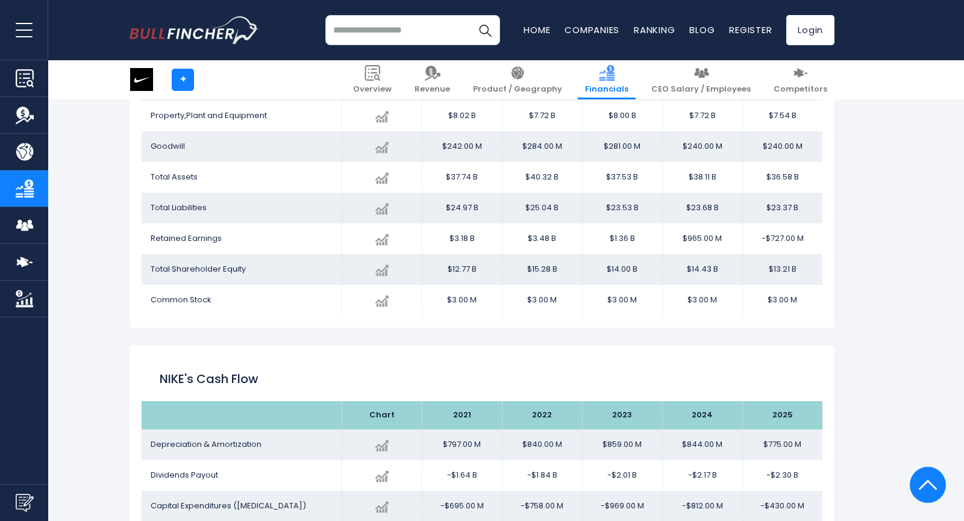
scroll to position [1495, 0]
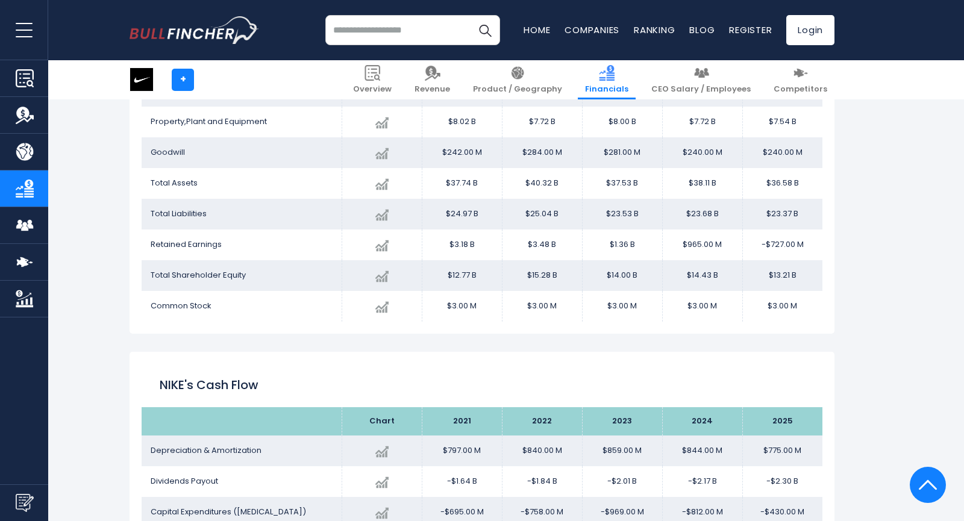
click at [633, 212] on td "$23.53 B" at bounding box center [622, 214] width 80 height 31
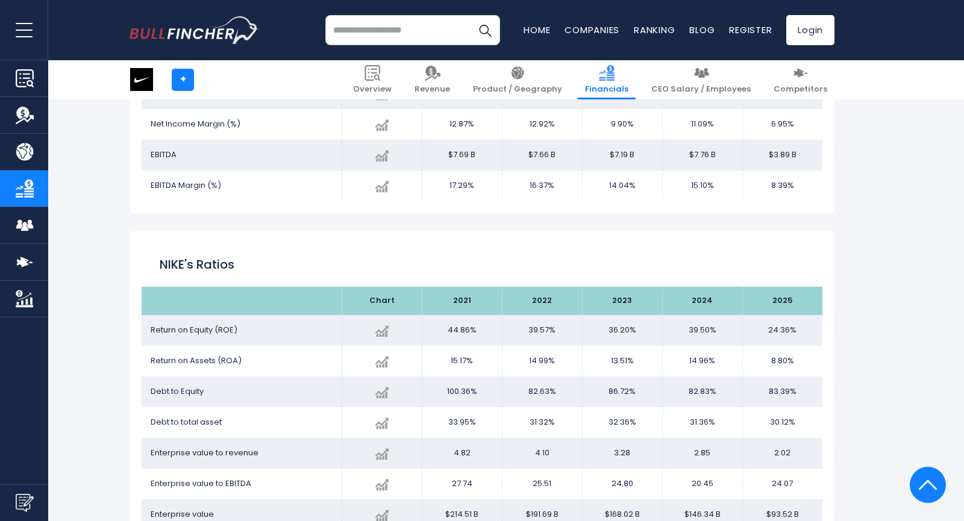
scroll to position [2223, 0]
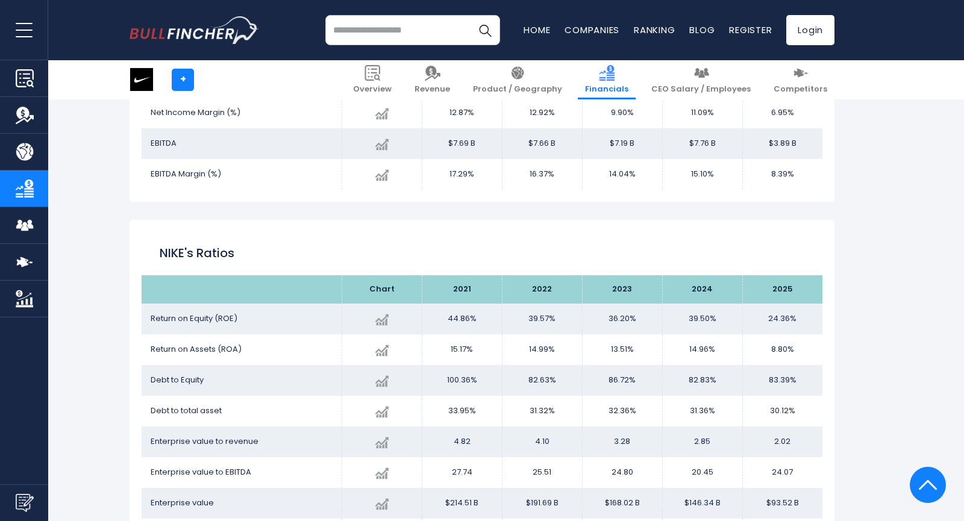
drag, startPoint x: 608, startPoint y: 385, endPoint x: 635, endPoint y: 384, distance: 26.5
click at [635, 384] on td "86.72%" at bounding box center [622, 380] width 80 height 31
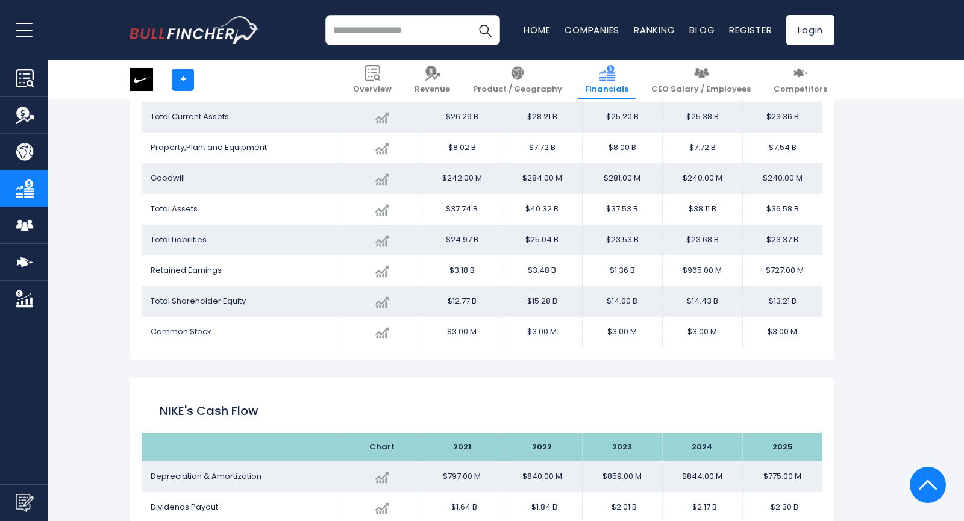
scroll to position [1397, 0]
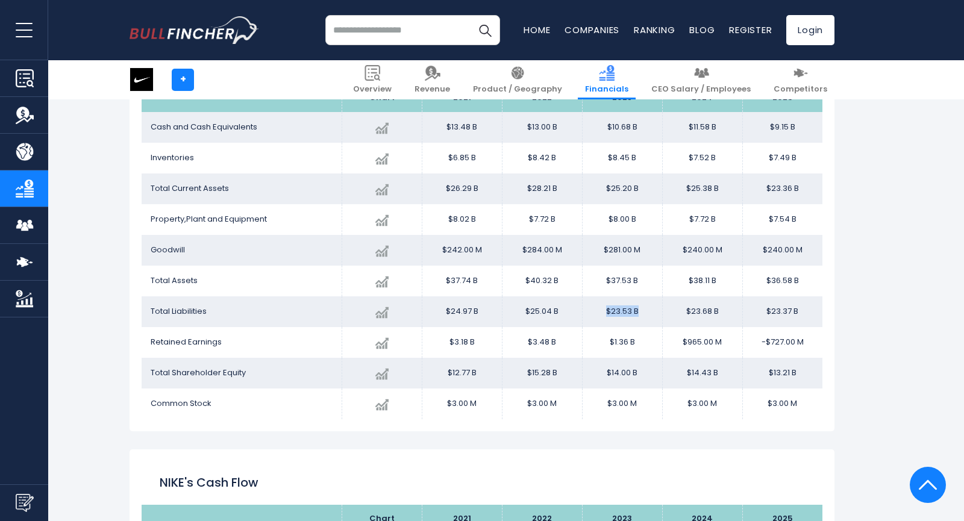
drag, startPoint x: 646, startPoint y: 311, endPoint x: 586, endPoint y: 311, distance: 59.7
click at [586, 311] on td "$23.53 B" at bounding box center [622, 311] width 80 height 31
drag, startPoint x: 641, startPoint y: 372, endPoint x: 604, endPoint y: 371, distance: 36.8
click at [604, 371] on td "$14.00 B" at bounding box center [622, 373] width 80 height 31
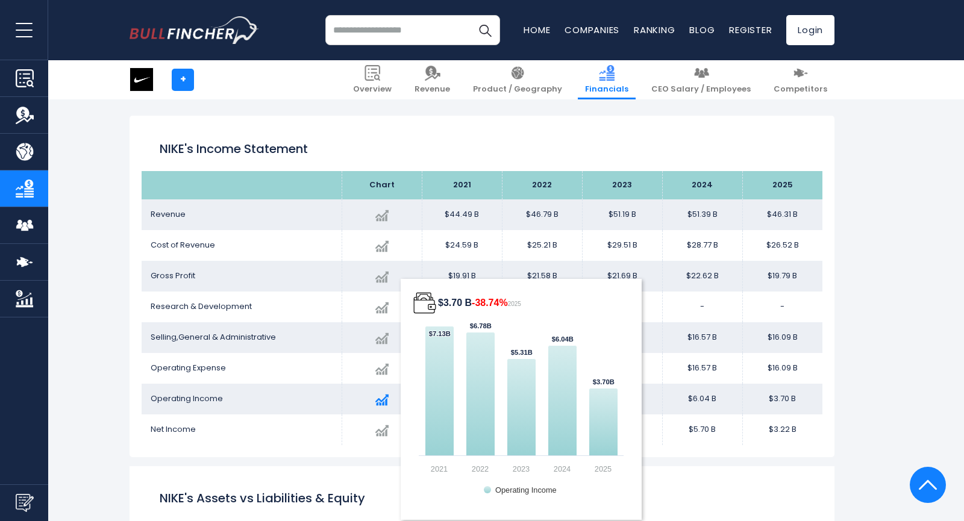
scroll to position [627, 0]
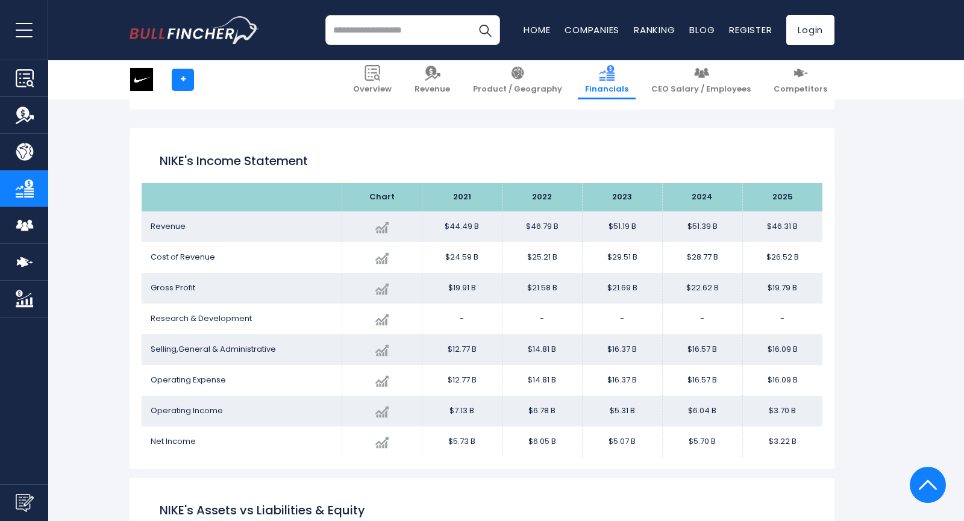
click at [626, 418] on td "$5.31 B" at bounding box center [622, 411] width 80 height 31
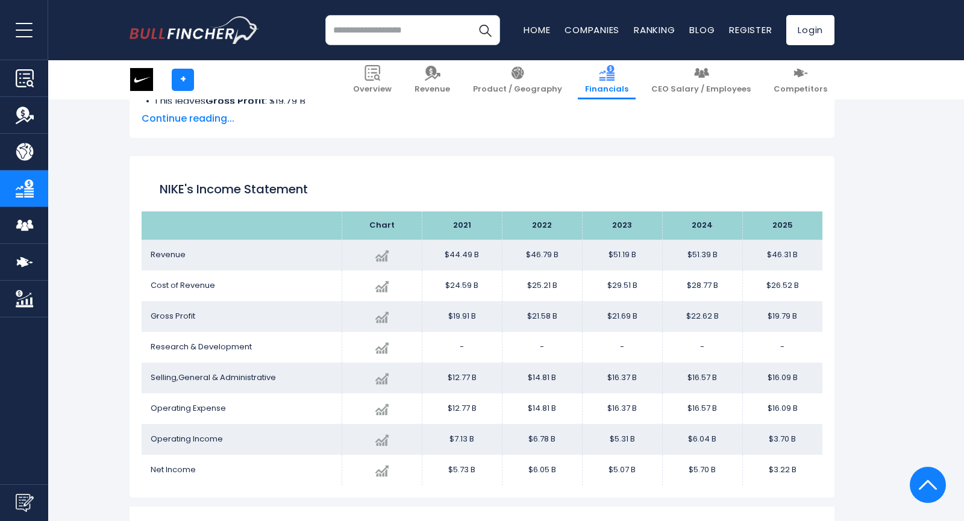
scroll to position [610, 0]
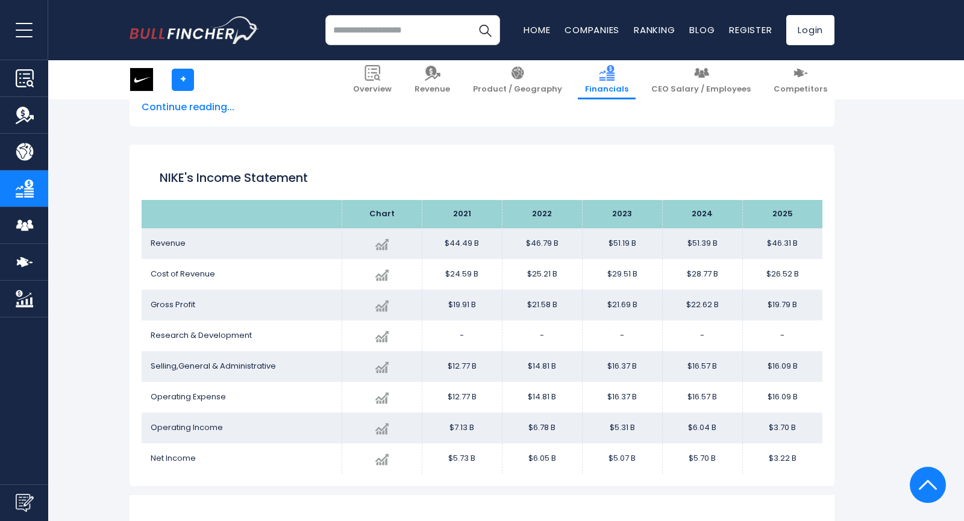
click at [635, 468] on td "$5.07 B" at bounding box center [622, 459] width 80 height 31
click at [621, 273] on td "$29.51 B" at bounding box center [622, 274] width 80 height 31
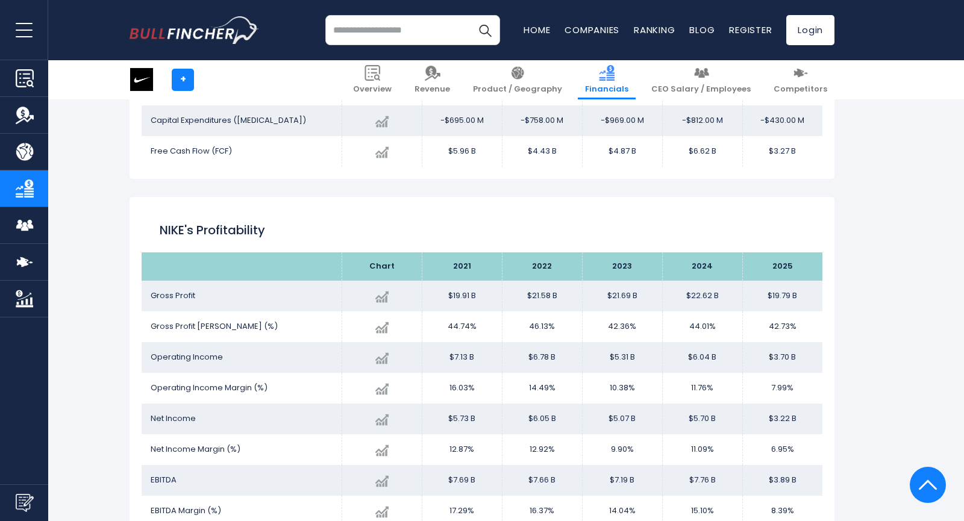
scroll to position [1887, 0]
drag, startPoint x: 610, startPoint y: 326, endPoint x: 633, endPoint y: 326, distance: 22.3
click at [633, 326] on td "42.36%" at bounding box center [622, 326] width 80 height 31
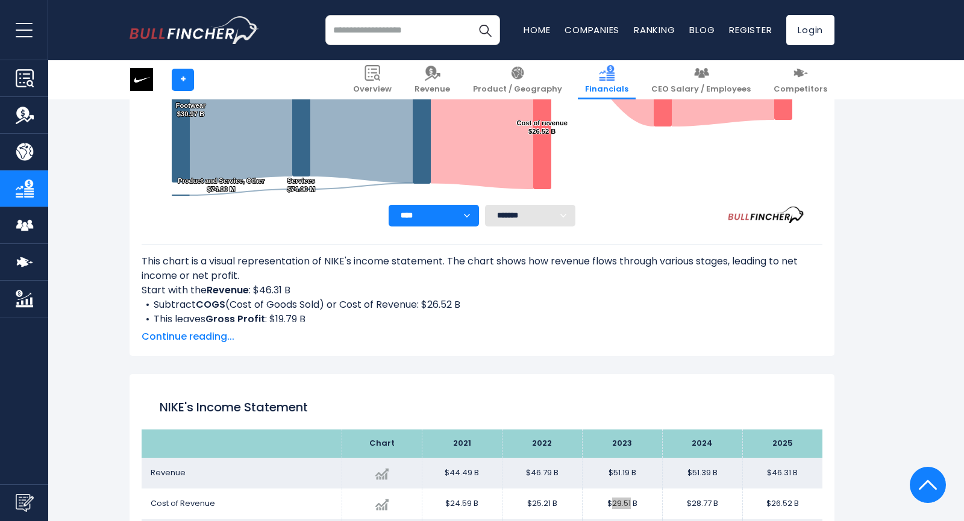
scroll to position [504, 0]
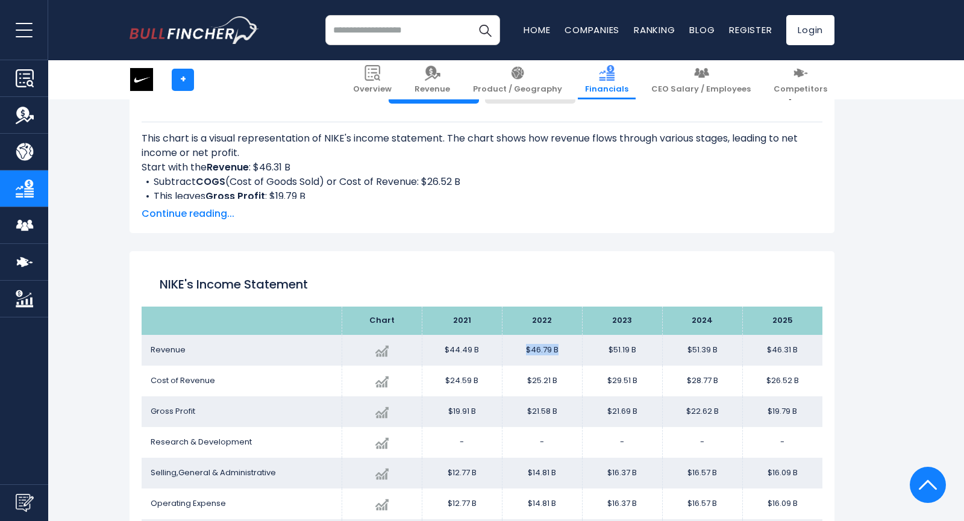
drag, startPoint x: 571, startPoint y: 348, endPoint x: 521, endPoint y: 350, distance: 50.7
click at [521, 350] on td "$46.79 B" at bounding box center [542, 350] width 80 height 31
drag, startPoint x: 608, startPoint y: 353, endPoint x: 636, endPoint y: 351, distance: 28.3
click at [638, 352] on td "$51.19 B" at bounding box center [622, 350] width 80 height 31
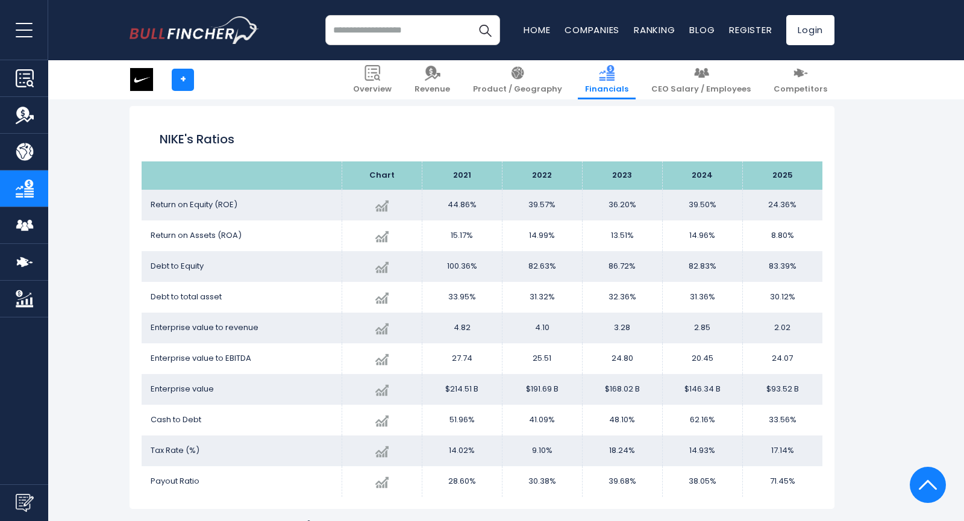
scroll to position [2336, 0]
drag, startPoint x: 255, startPoint y: 358, endPoint x: 172, endPoint y: 357, distance: 82.6
click at [172, 357] on td "Enterprise value to EBITDA" at bounding box center [242, 359] width 200 height 31
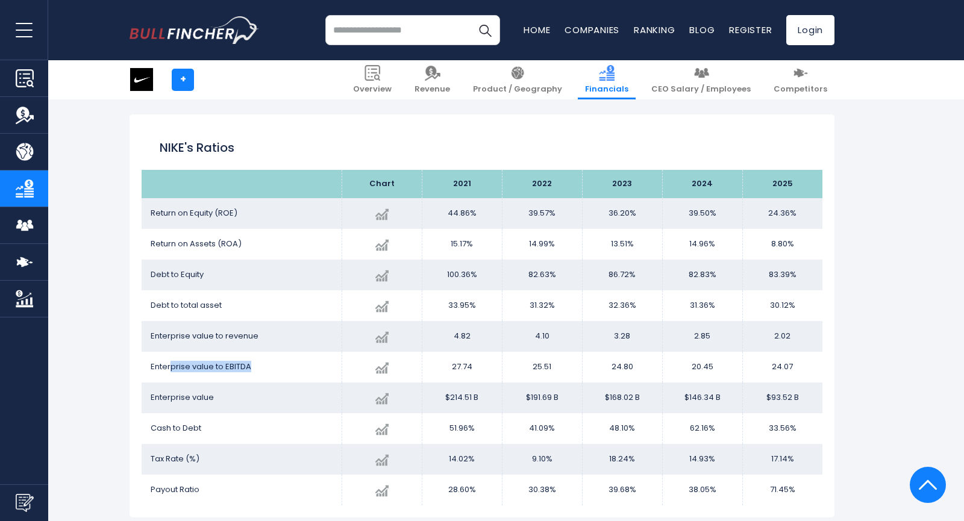
scroll to position [2324, 0]
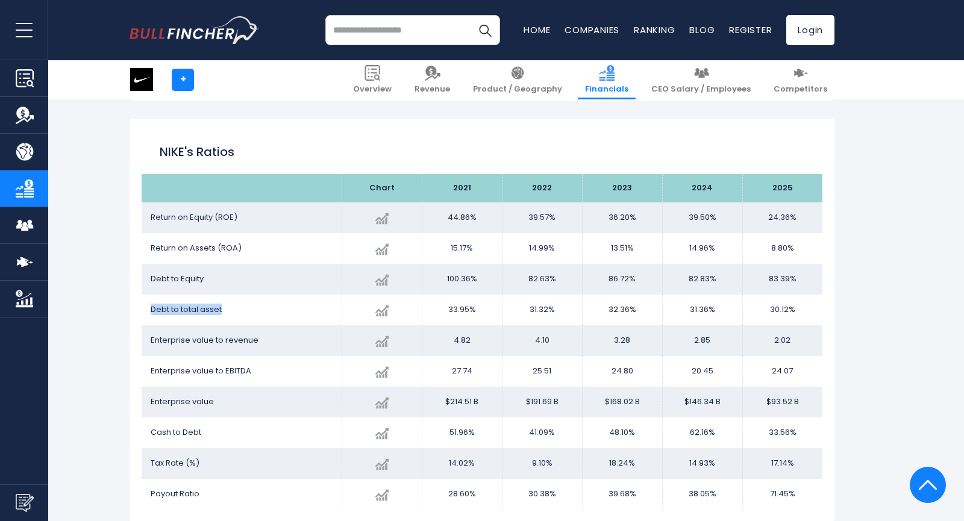
drag, startPoint x: 149, startPoint y: 311, endPoint x: 222, endPoint y: 311, distance: 72.9
click at [222, 311] on td "Debt to total asset" at bounding box center [242, 310] width 200 height 31
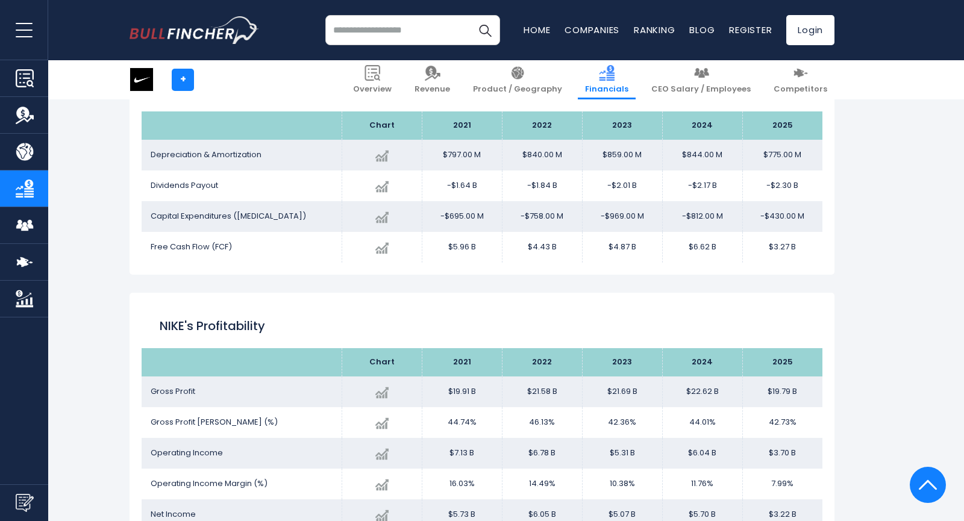
scroll to position [1951, 0]
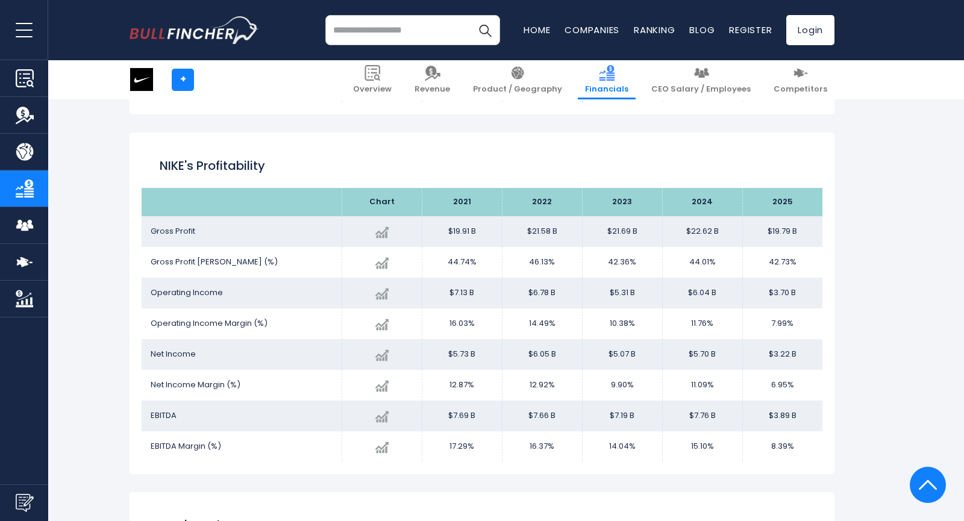
click at [613, 384] on td "9.90%" at bounding box center [622, 385] width 80 height 31
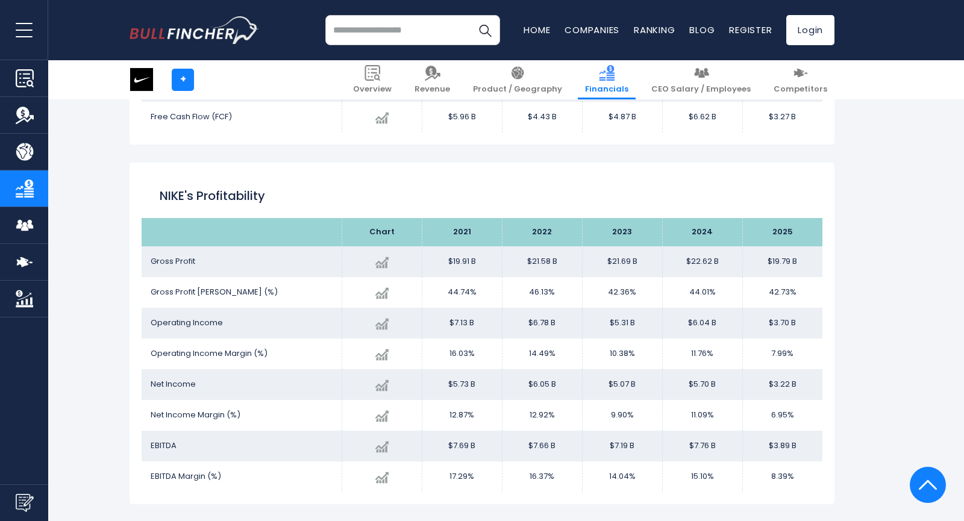
scroll to position [1953, 0]
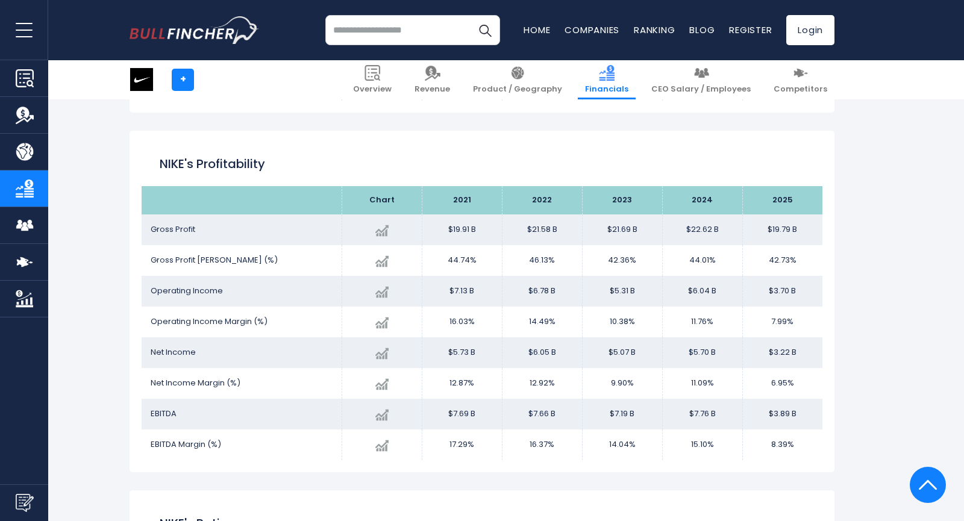
click at [157, 446] on span "EBITDA Margin (%)" at bounding box center [186, 444] width 71 height 11
copy span "EBITDA"
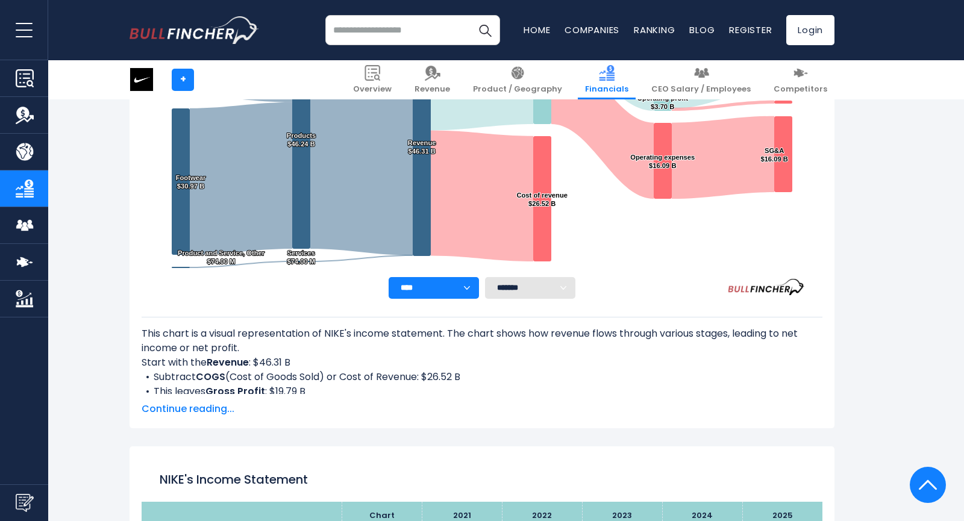
scroll to position [275, 0]
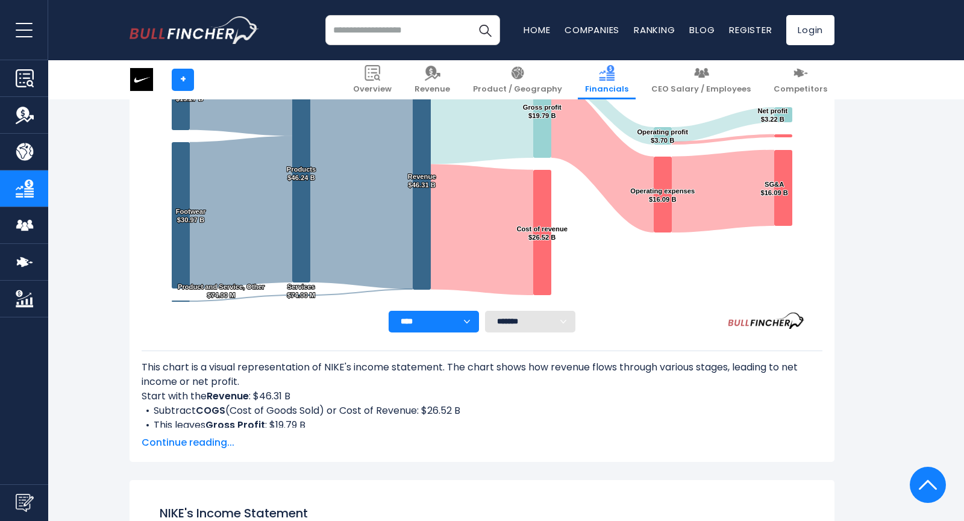
click at [214, 447] on span "Continue reading..." at bounding box center [482, 443] width 681 height 14
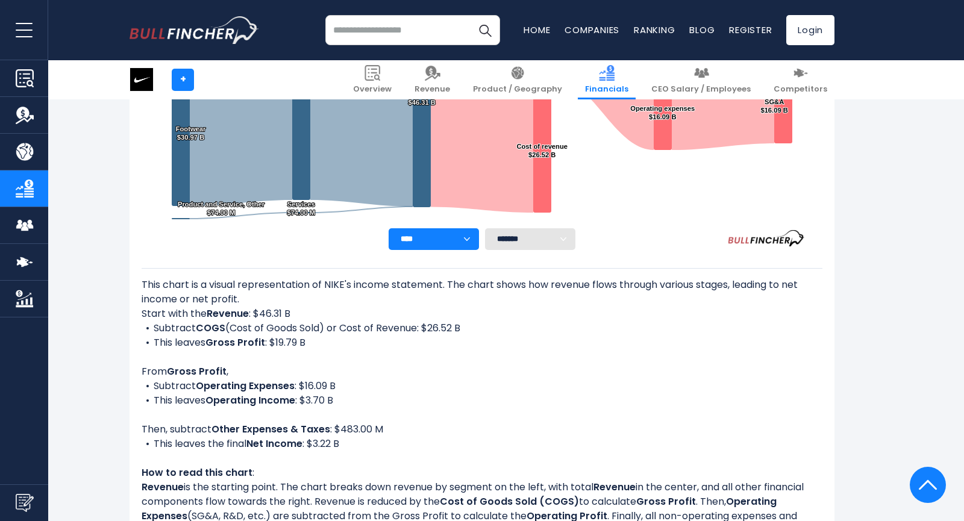
scroll to position [356, 0]
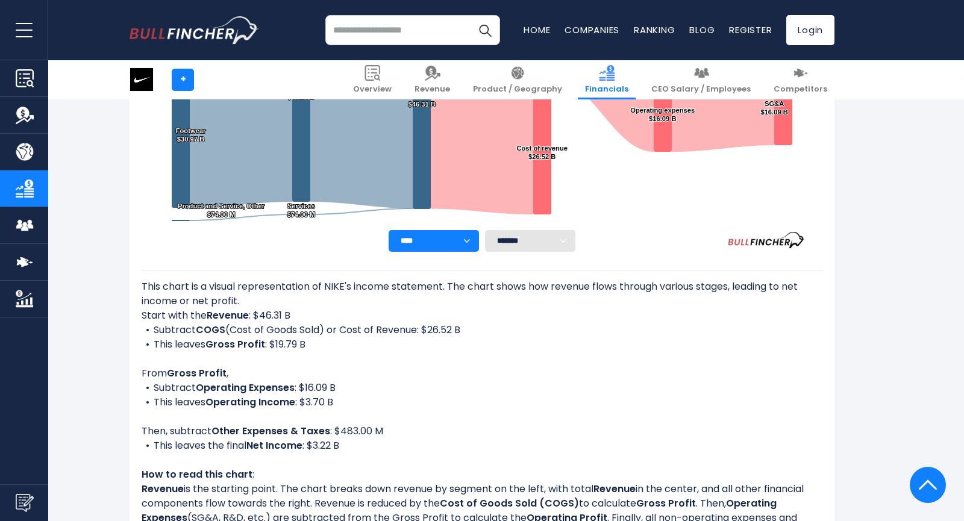
click at [431, 243] on select "**** **** **** **** **** ****" at bounding box center [434, 241] width 90 height 22
select select "****"
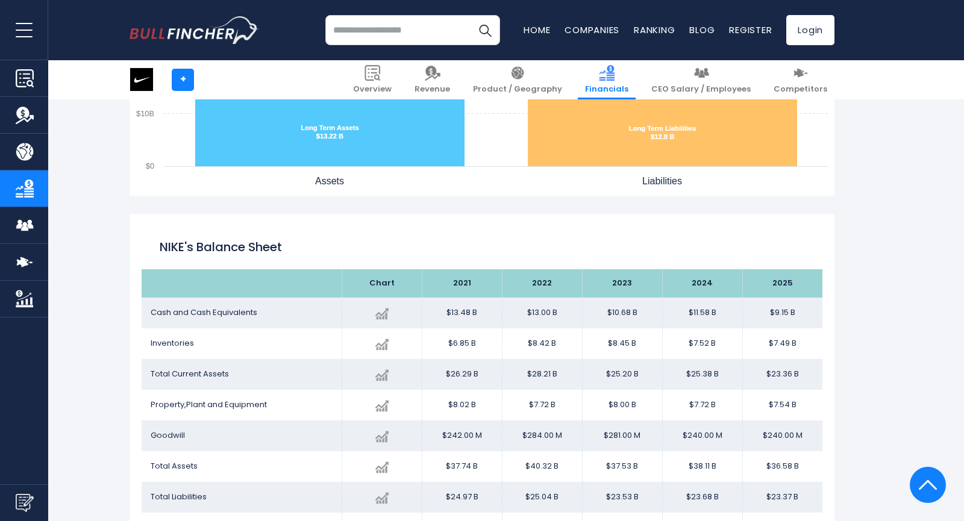
scroll to position [1484, 0]
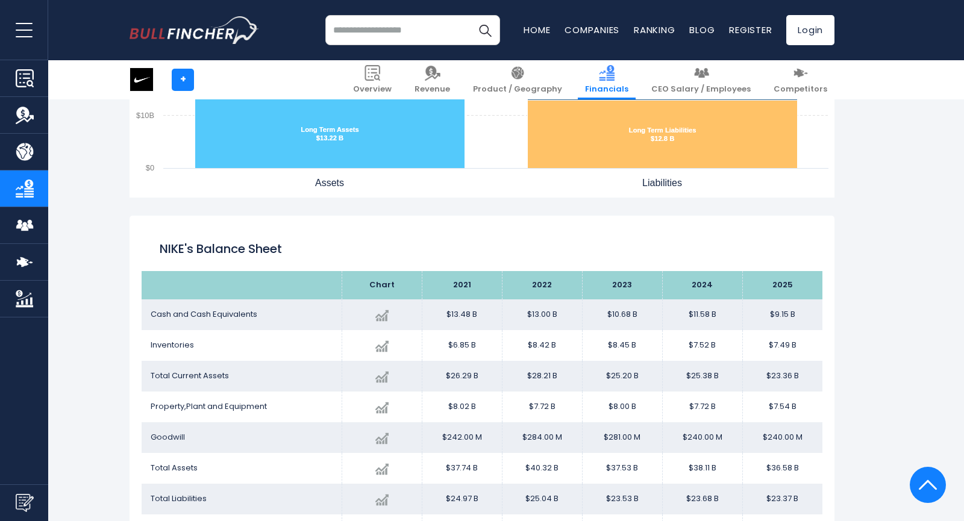
click at [538, 312] on td "$13.00 B" at bounding box center [542, 315] width 80 height 31
click at [688, 313] on td "$11.58 B" at bounding box center [702, 315] width 80 height 31
click at [616, 319] on td "$10.68 B" at bounding box center [622, 315] width 80 height 31
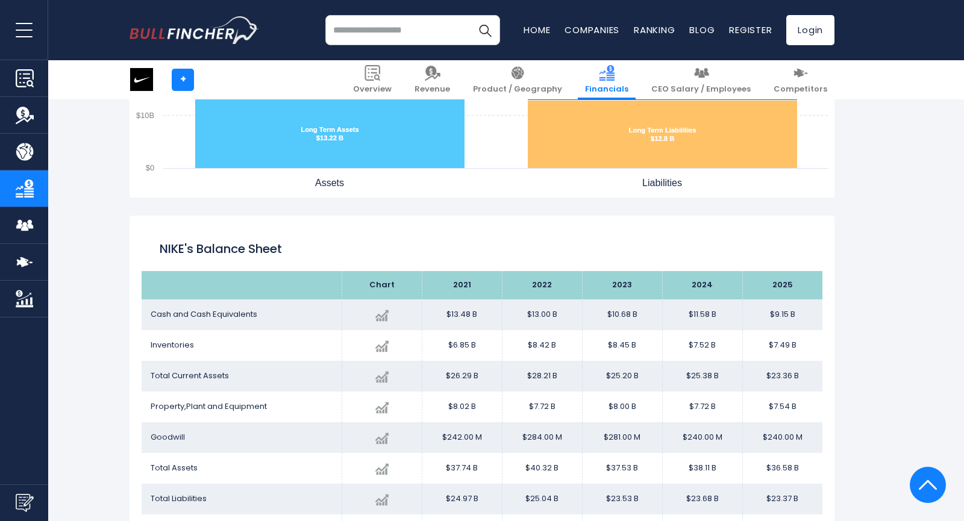
click at [616, 319] on td "$10.68 B" at bounding box center [622, 315] width 80 height 31
click at [691, 312] on td "$11.58 B" at bounding box center [702, 315] width 80 height 31
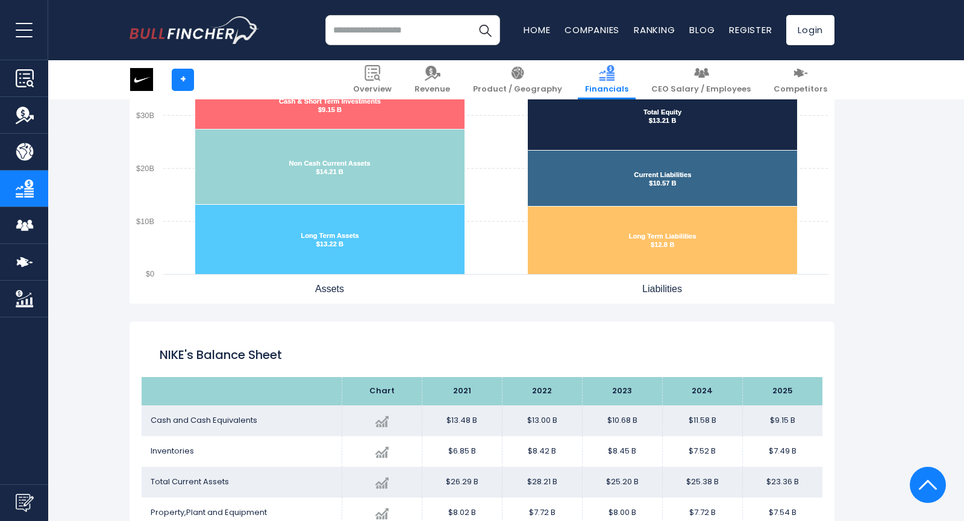
scroll to position [1991, 0]
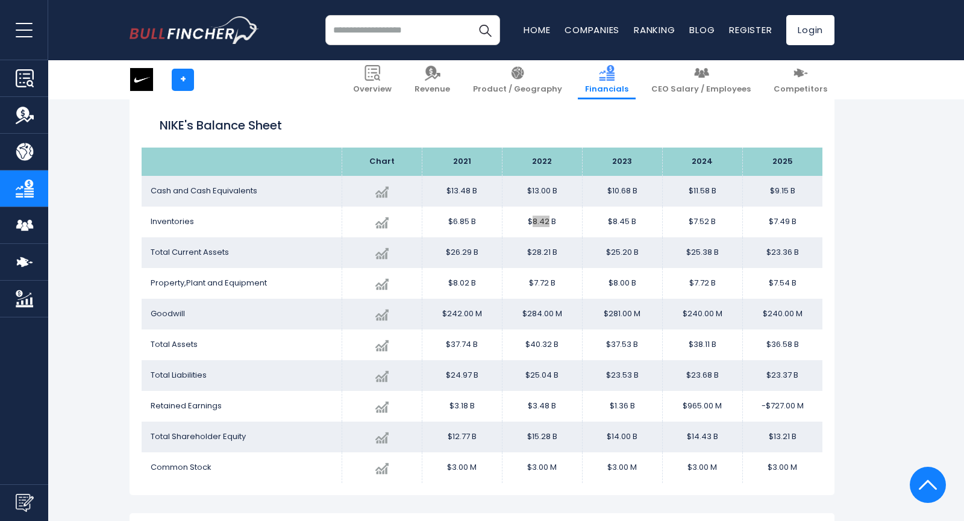
scroll to position [1333, 0]
